Goal: Information Seeking & Learning: Learn about a topic

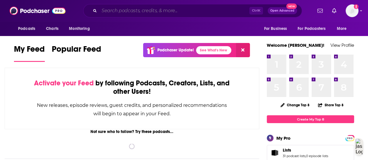
click at [161, 10] on input "Search podcasts, credits, & more..." at bounding box center [174, 10] width 150 height 9
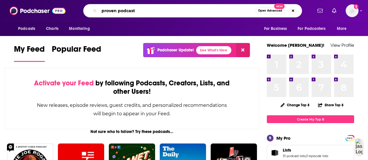
type input "proven podcast"
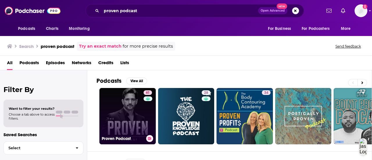
click at [131, 114] on link "61 Proven Podcast" at bounding box center [127, 116] width 56 height 56
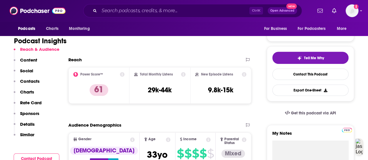
scroll to position [116, 0]
